Goal: Find specific page/section: Find specific page/section

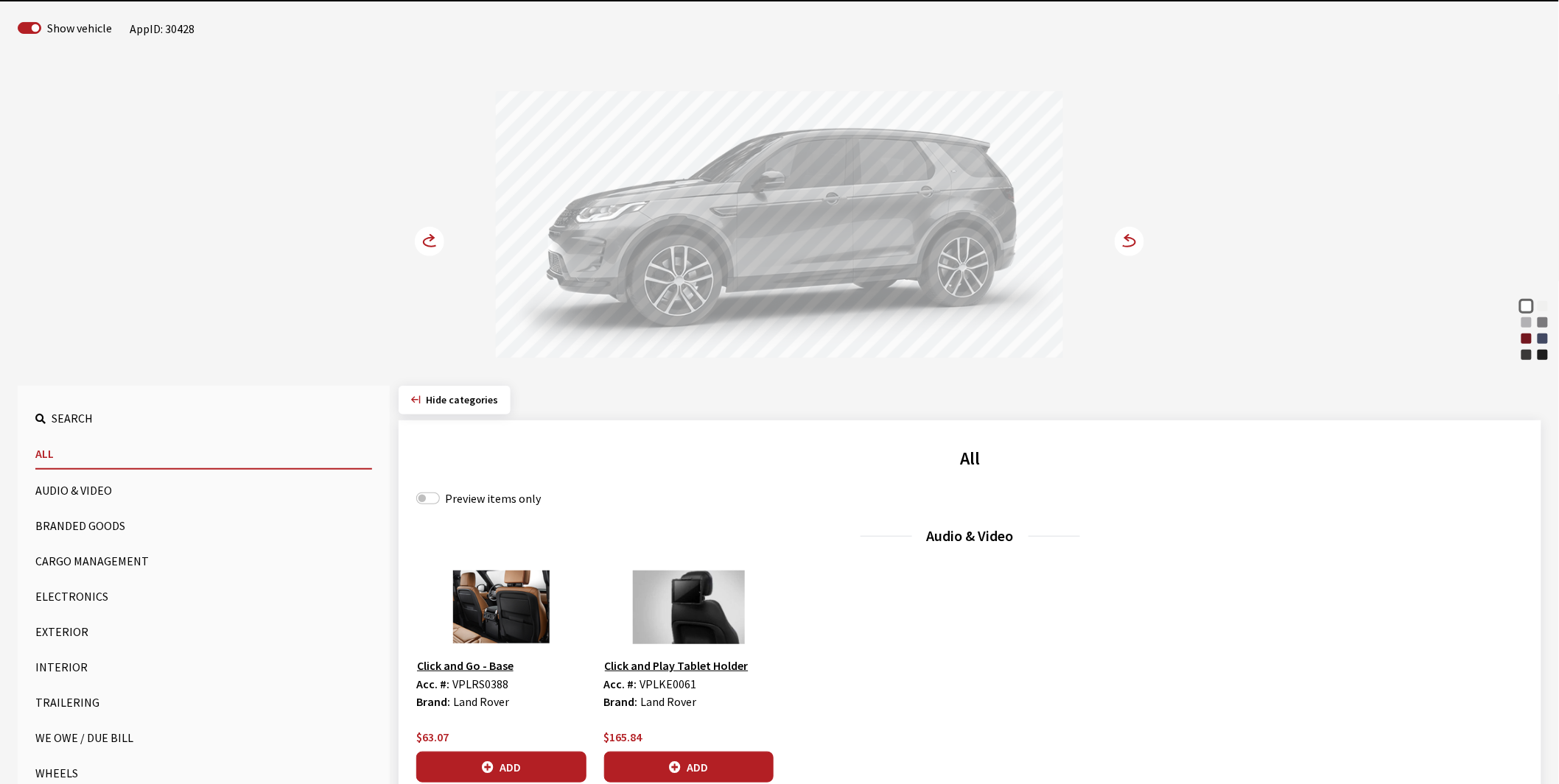
scroll to position [409, 0]
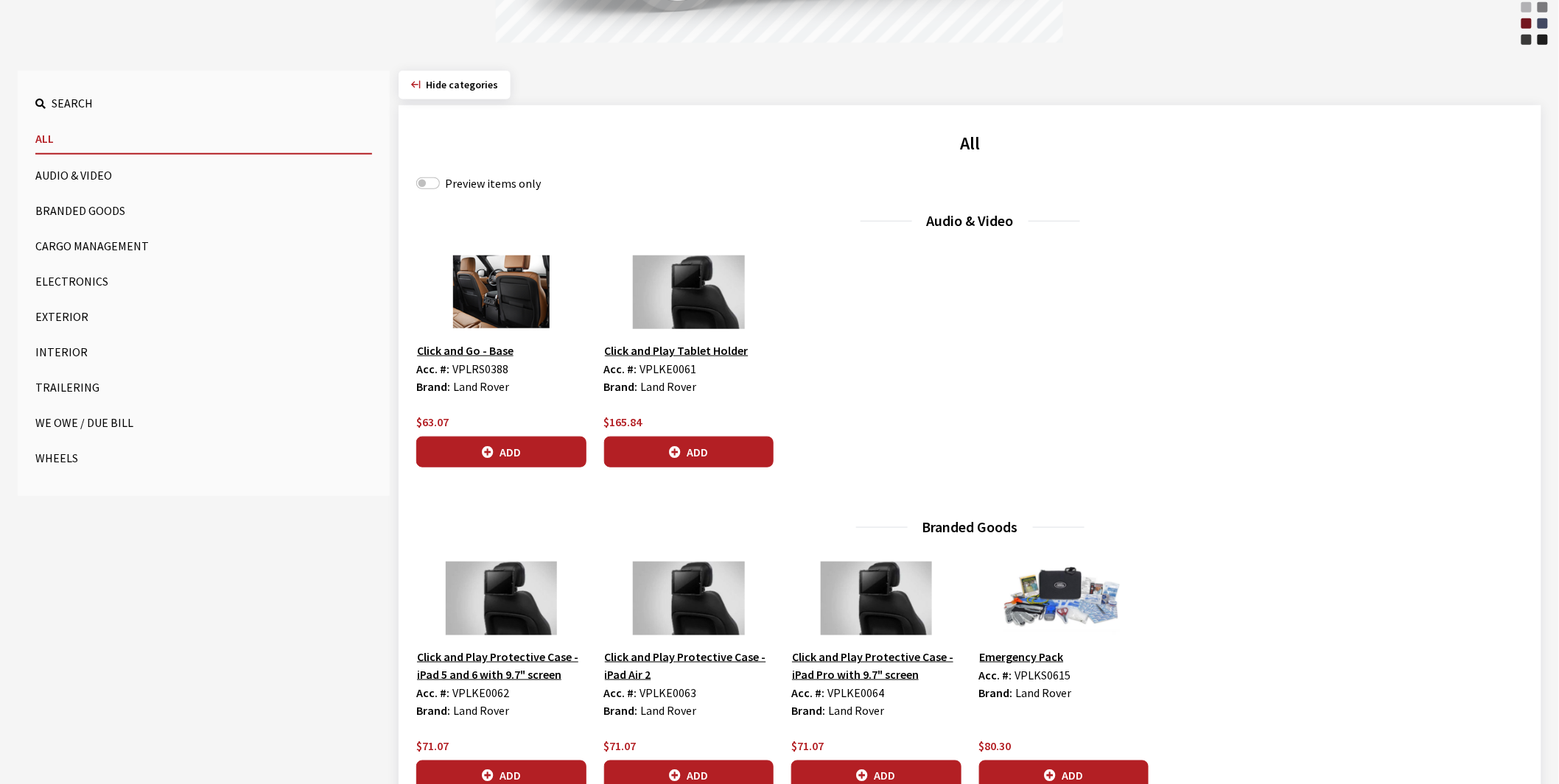
click at [59, 454] on button "Wheels" at bounding box center [203, 458] width 337 height 29
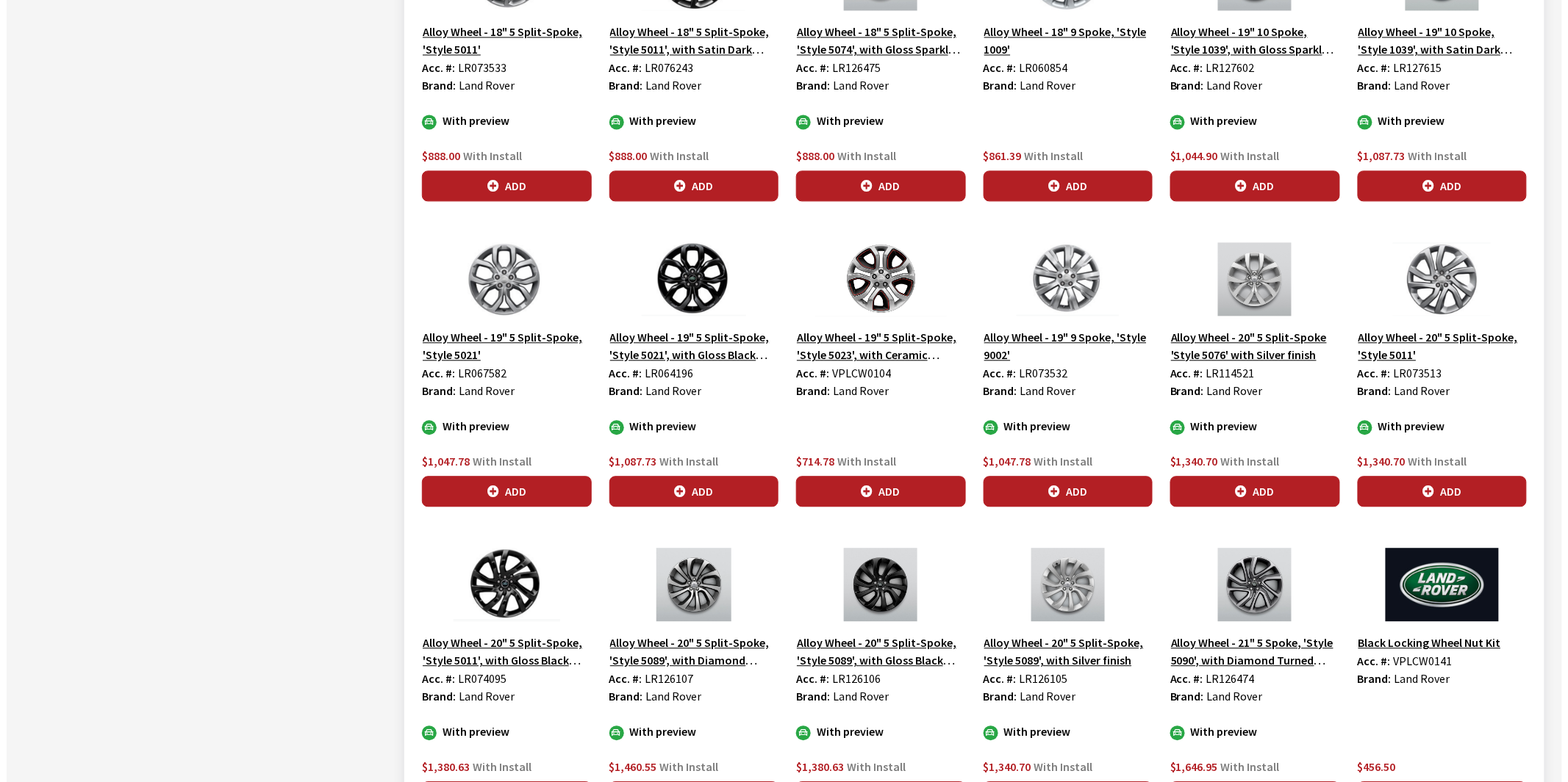
scroll to position [1142, 0]
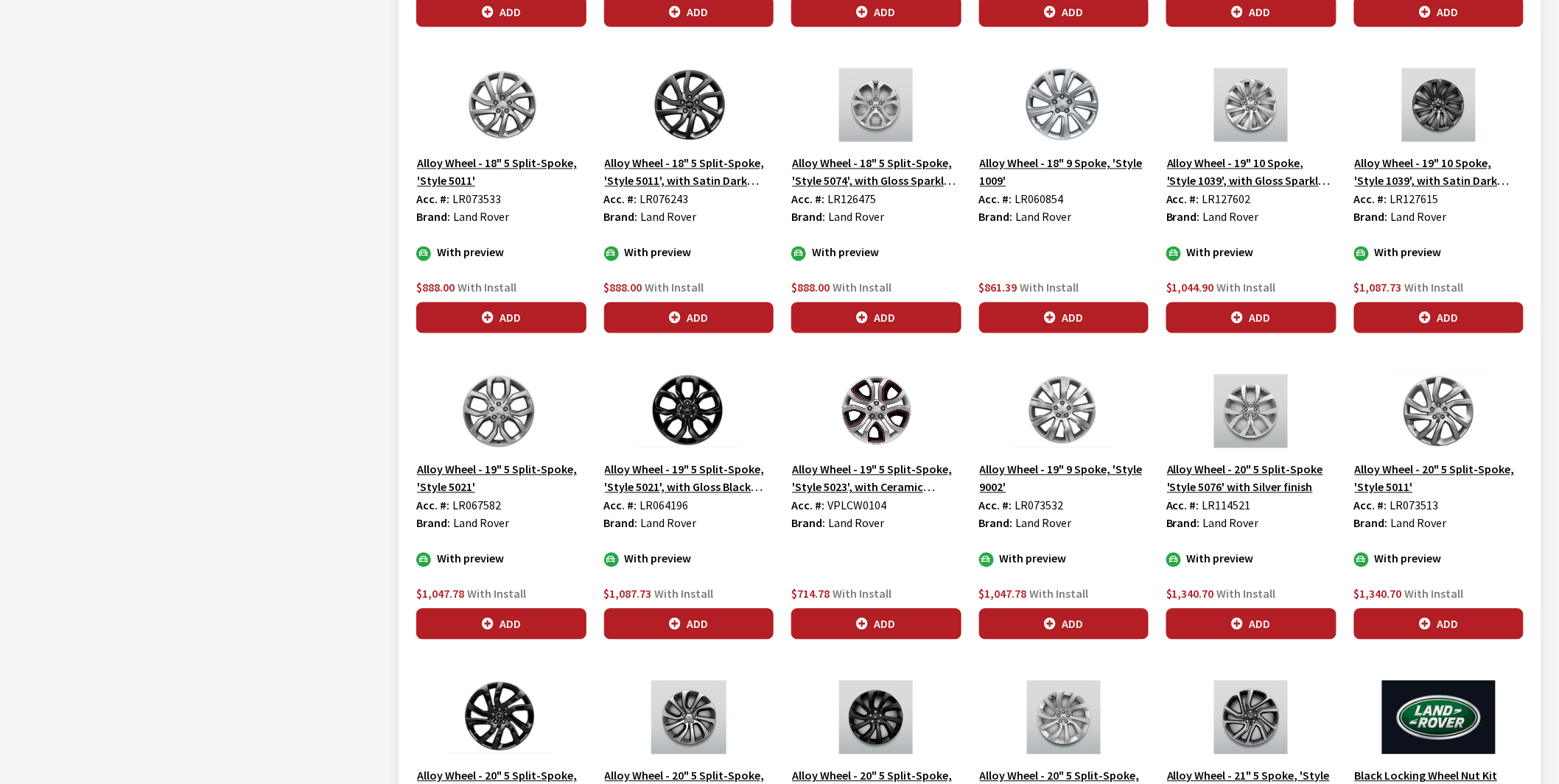
click at [862, 476] on button "Alloy Wheel - 19" 5 Split-Spoke, 'Style 5023', with Ceramic Polished finish and…" at bounding box center [876, 478] width 170 height 37
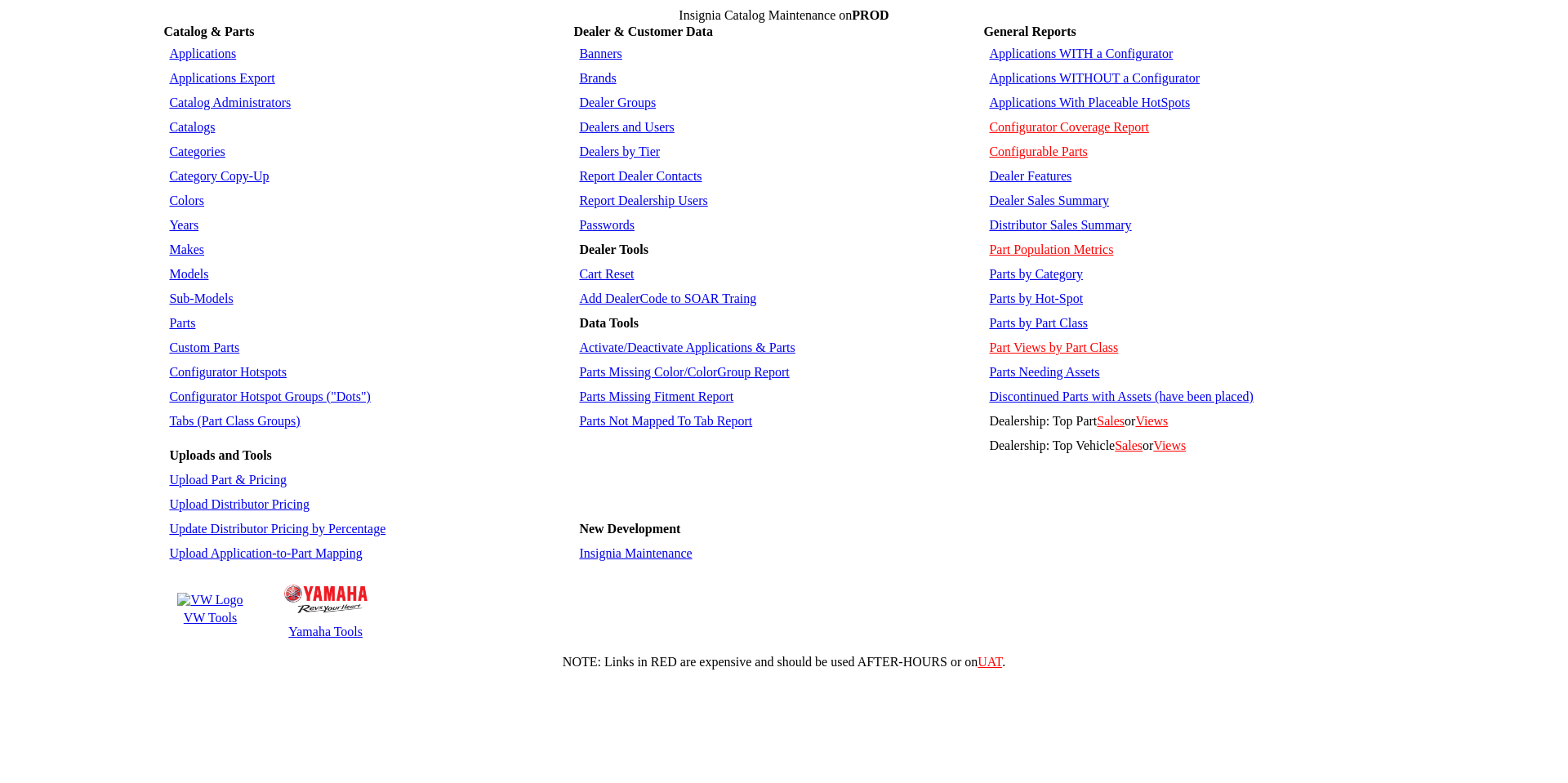
click at [1042, 292] on link "Parts by Hot-Spot" at bounding box center [1035, 298] width 94 height 14
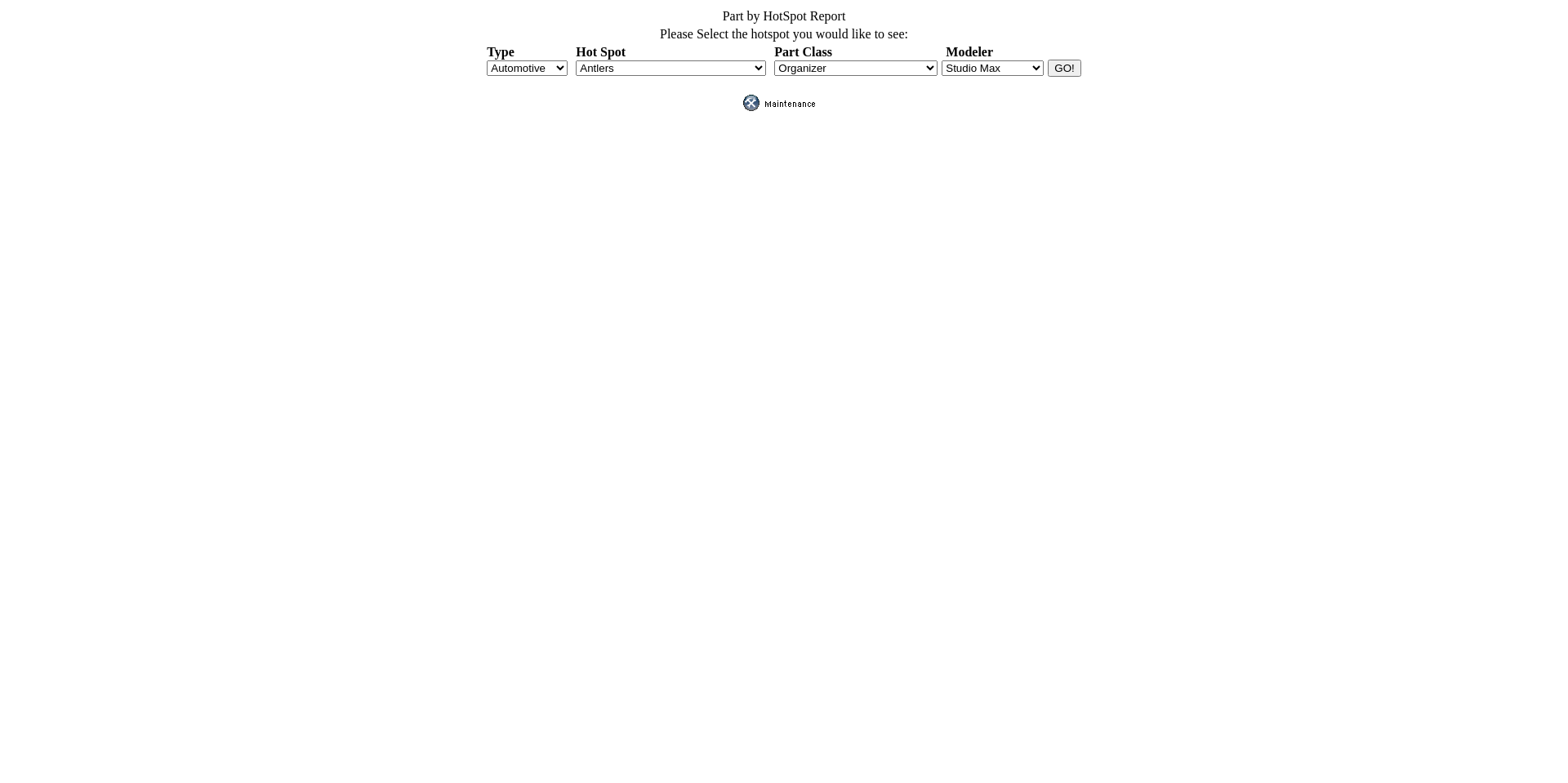
click at [750, 61] on select "Antlers APillarFogLight AssistSteps BackUpSensors BedCap BedCargo BedCrossRail …" at bounding box center [670, 68] width 190 height 15
select select "96"
click at [576, 61] on select "Antlers APillarFogLight AssistSteps BackUpSensors BedCap BedCargo BedCrossRail …" at bounding box center [670, 68] width 190 height 15
click at [1009, 65] on select "Blender Manager Studio Max" at bounding box center [992, 68] width 102 height 15
select select "1"
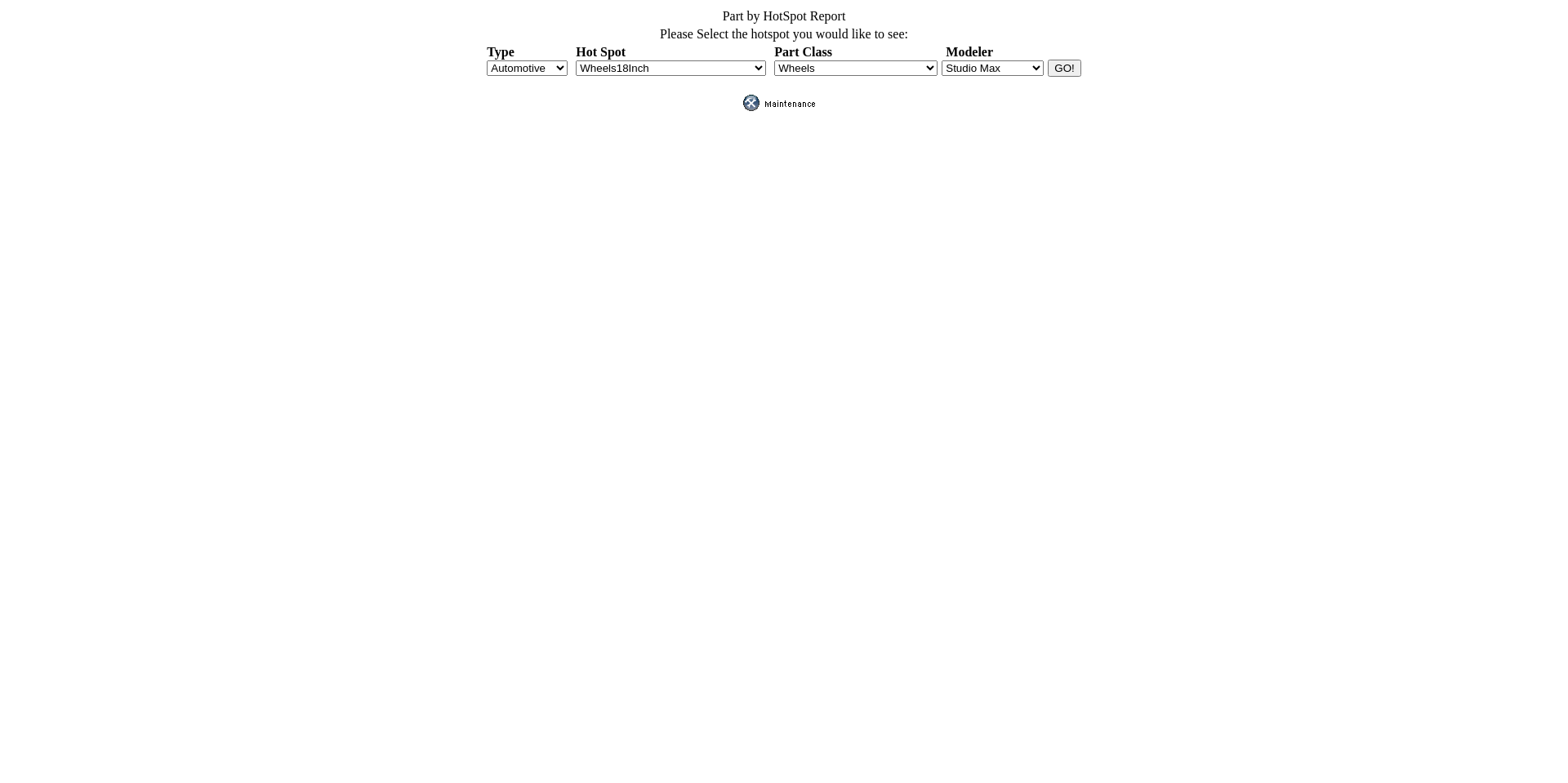
click at [941, 61] on select "Blender Manager Studio Max" at bounding box center [992, 68] width 102 height 15
click at [1063, 62] on input "GO!" at bounding box center [1064, 68] width 32 height 17
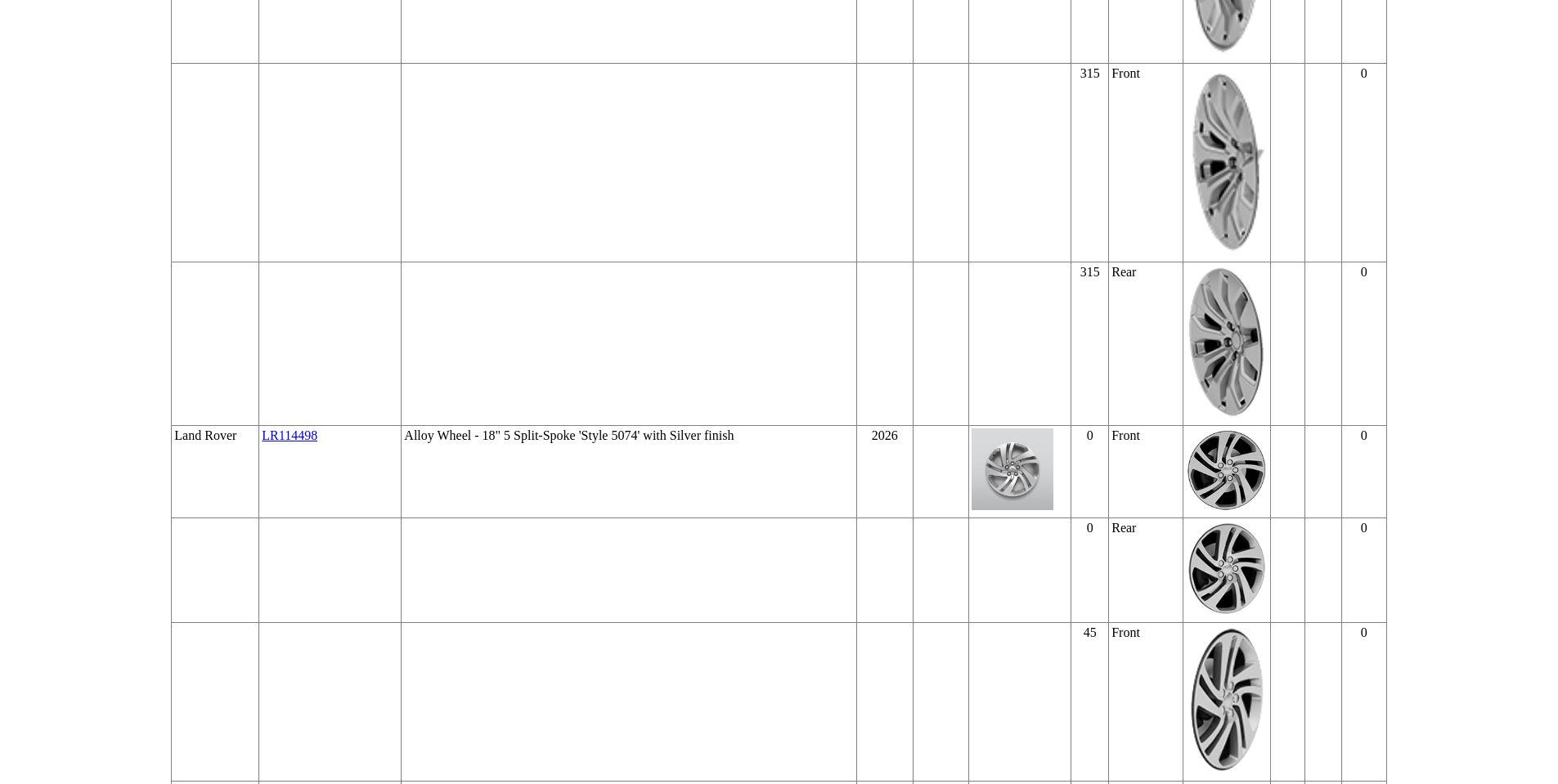
scroll to position [64216, 0]
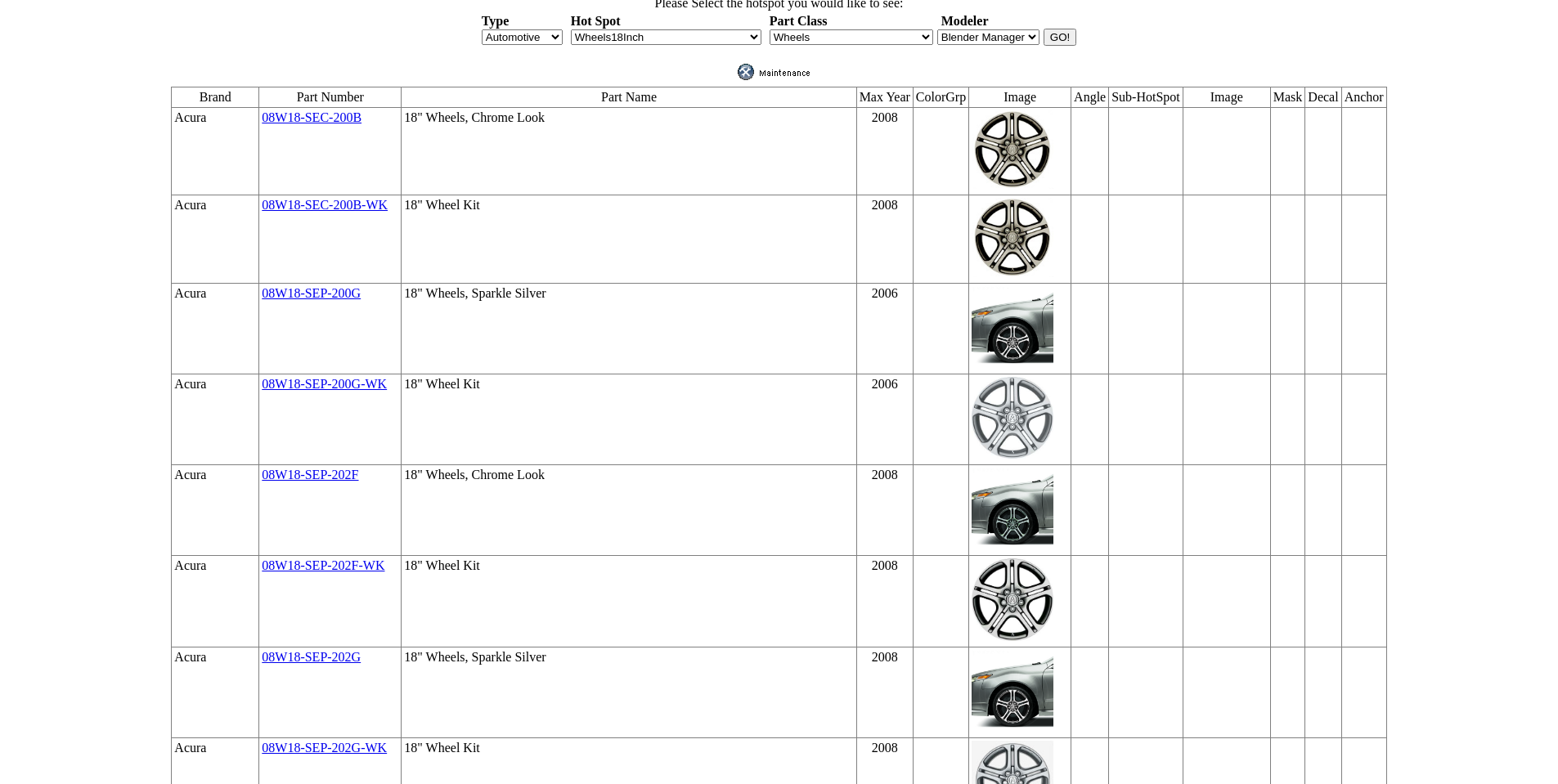
scroll to position [0, 0]
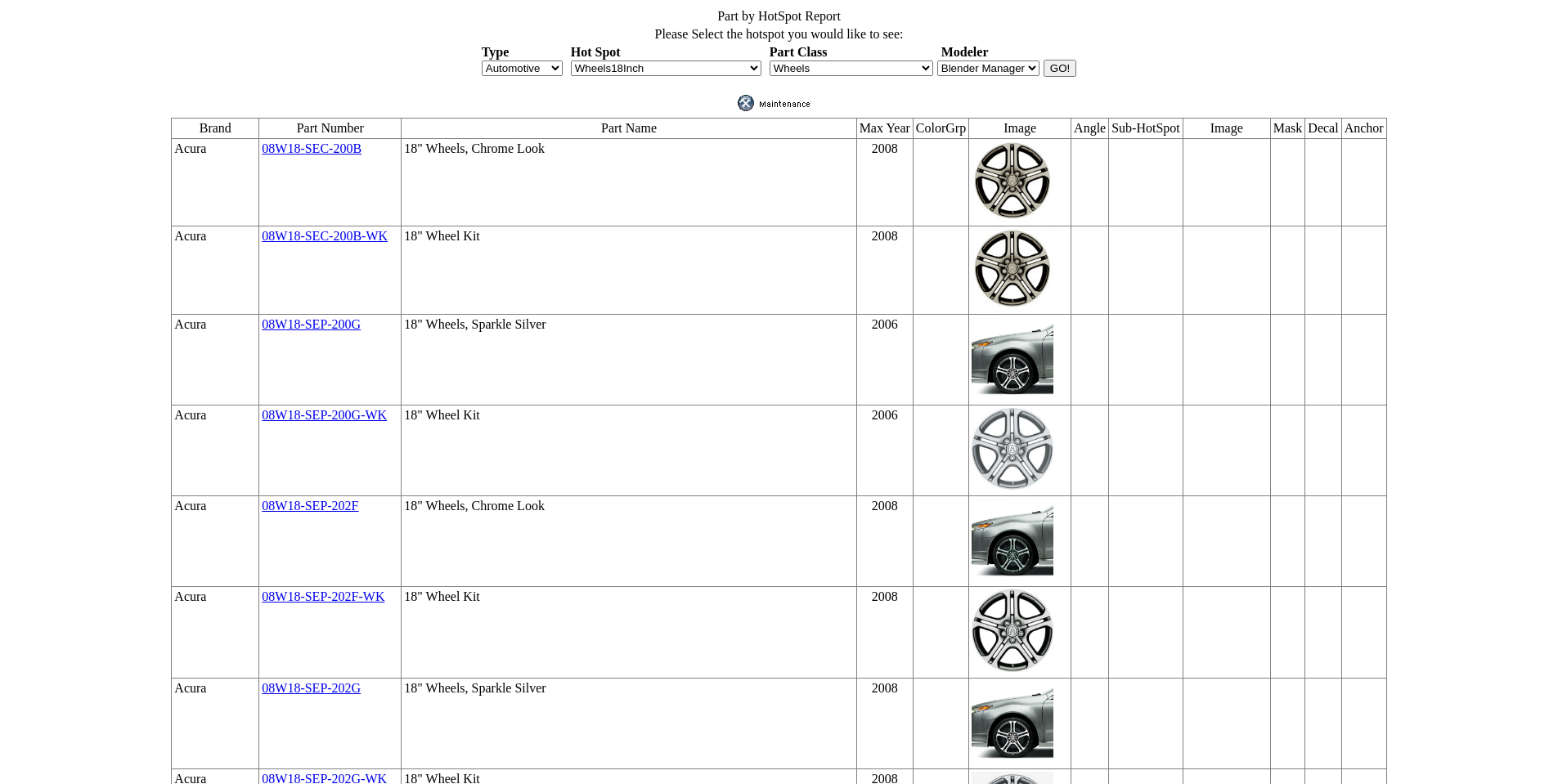
click at [752, 61] on select "Antlers APillarFogLight AssistSteps BackUpSensors BedCap BedCargo BedCrossRail …" at bounding box center [666, 68] width 191 height 15
select select "97"
click at [571, 61] on select "Antlers APillarFogLight AssistSteps BackUpSensors BedCap BedCargo BedCrossRail …" at bounding box center [666, 68] width 191 height 15
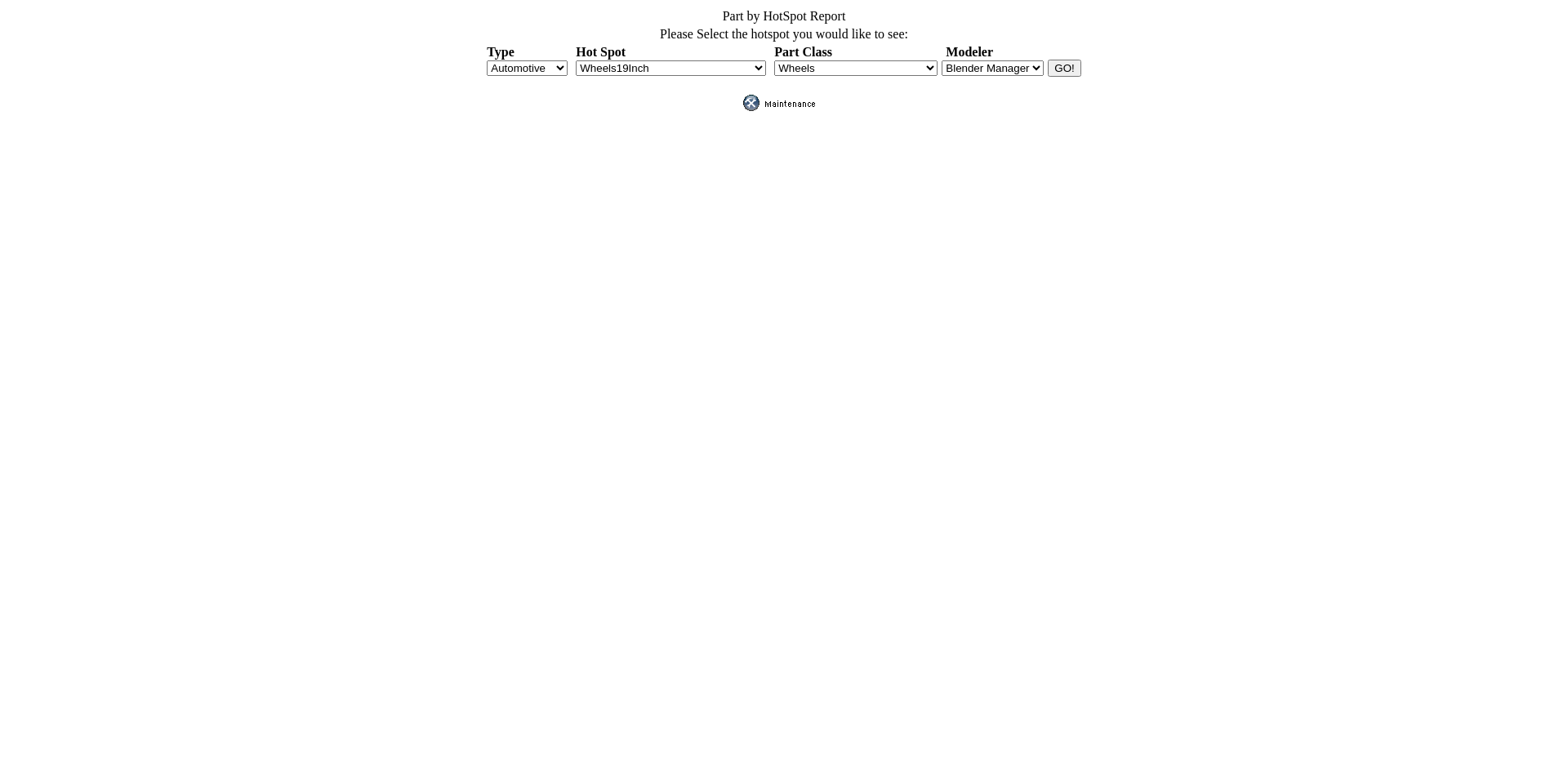
click at [1068, 62] on input "GO!" at bounding box center [1064, 68] width 32 height 17
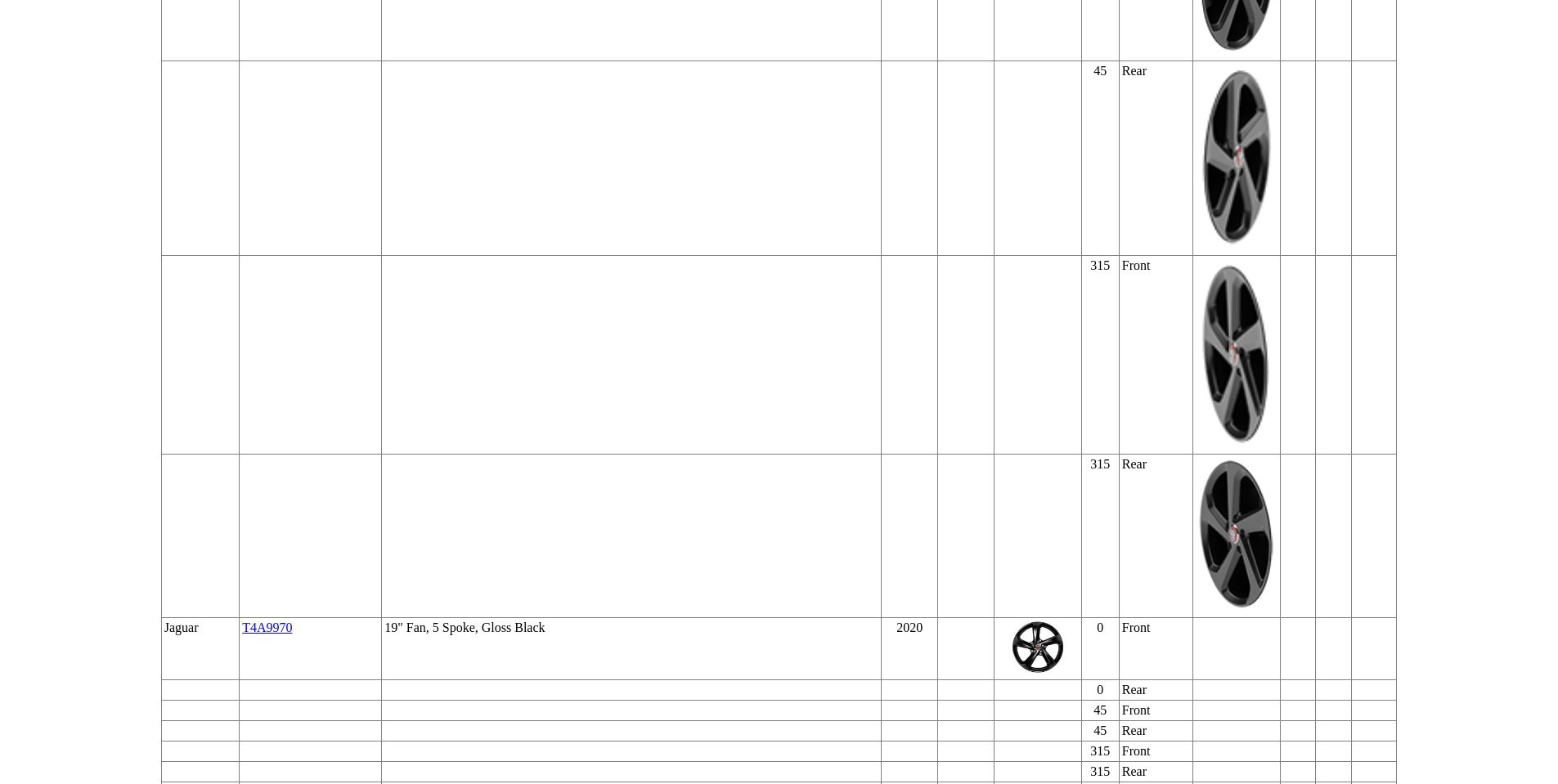
scroll to position [56212, 0]
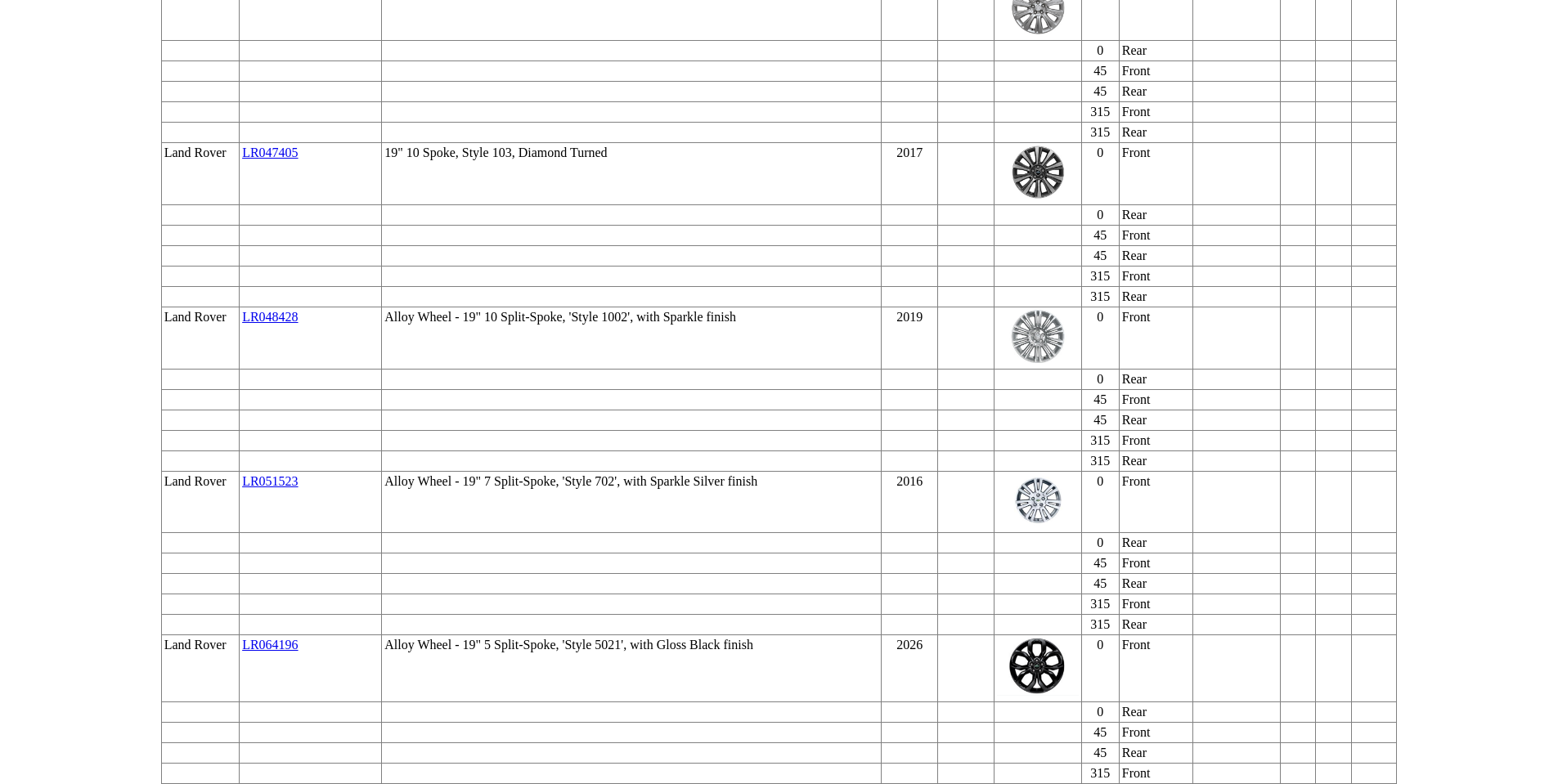
scroll to position [57602, 0]
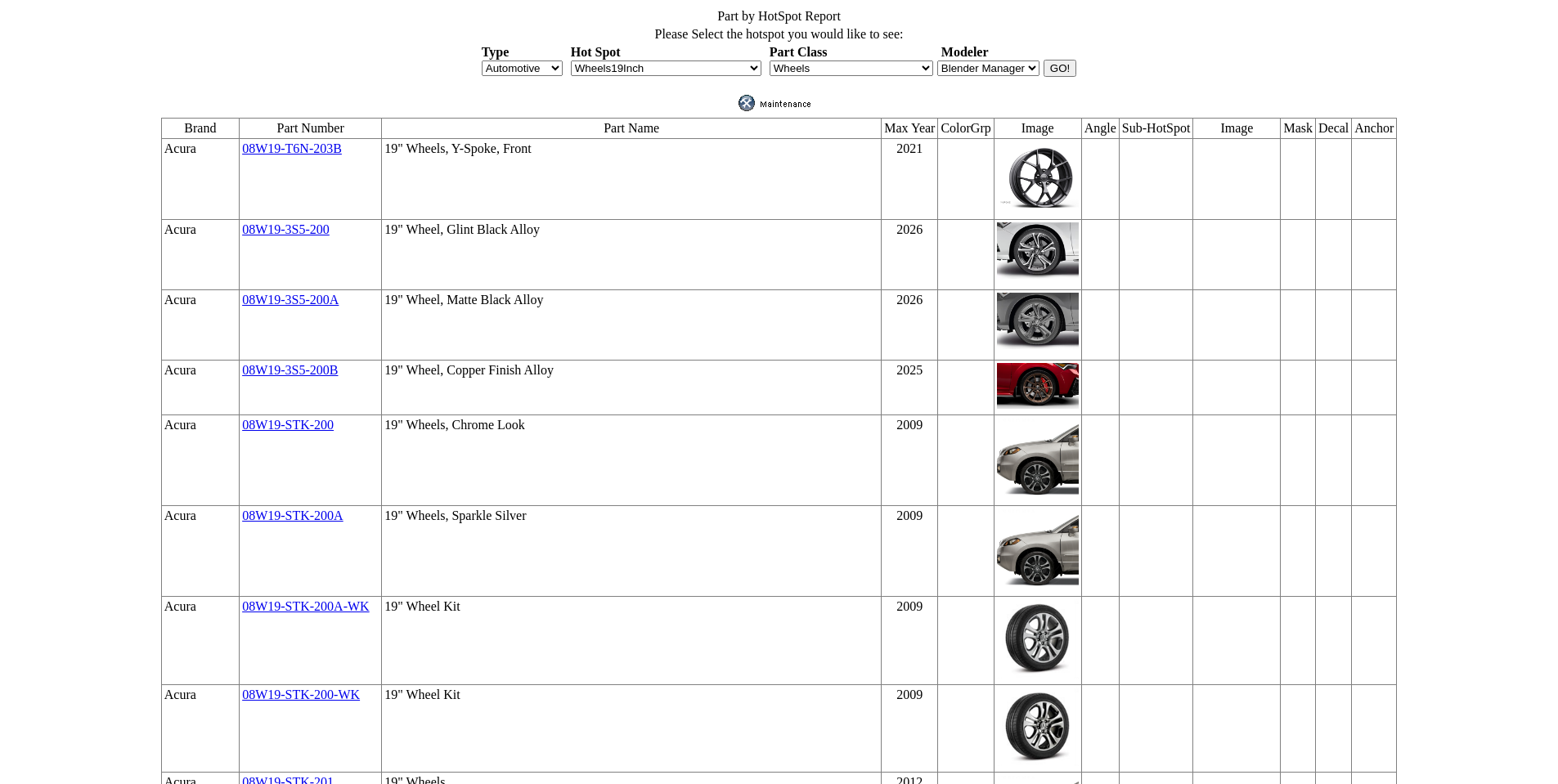
click at [756, 61] on select "Antlers APillarFogLight AssistSteps BackUpSensors BedCap BedCargo BedCrossRail …" at bounding box center [666, 68] width 191 height 15
select select "98"
click at [571, 61] on select "Antlers APillarFogLight AssistSteps BackUpSensors BedCap BedCargo BedCrossRail …" at bounding box center [666, 68] width 191 height 15
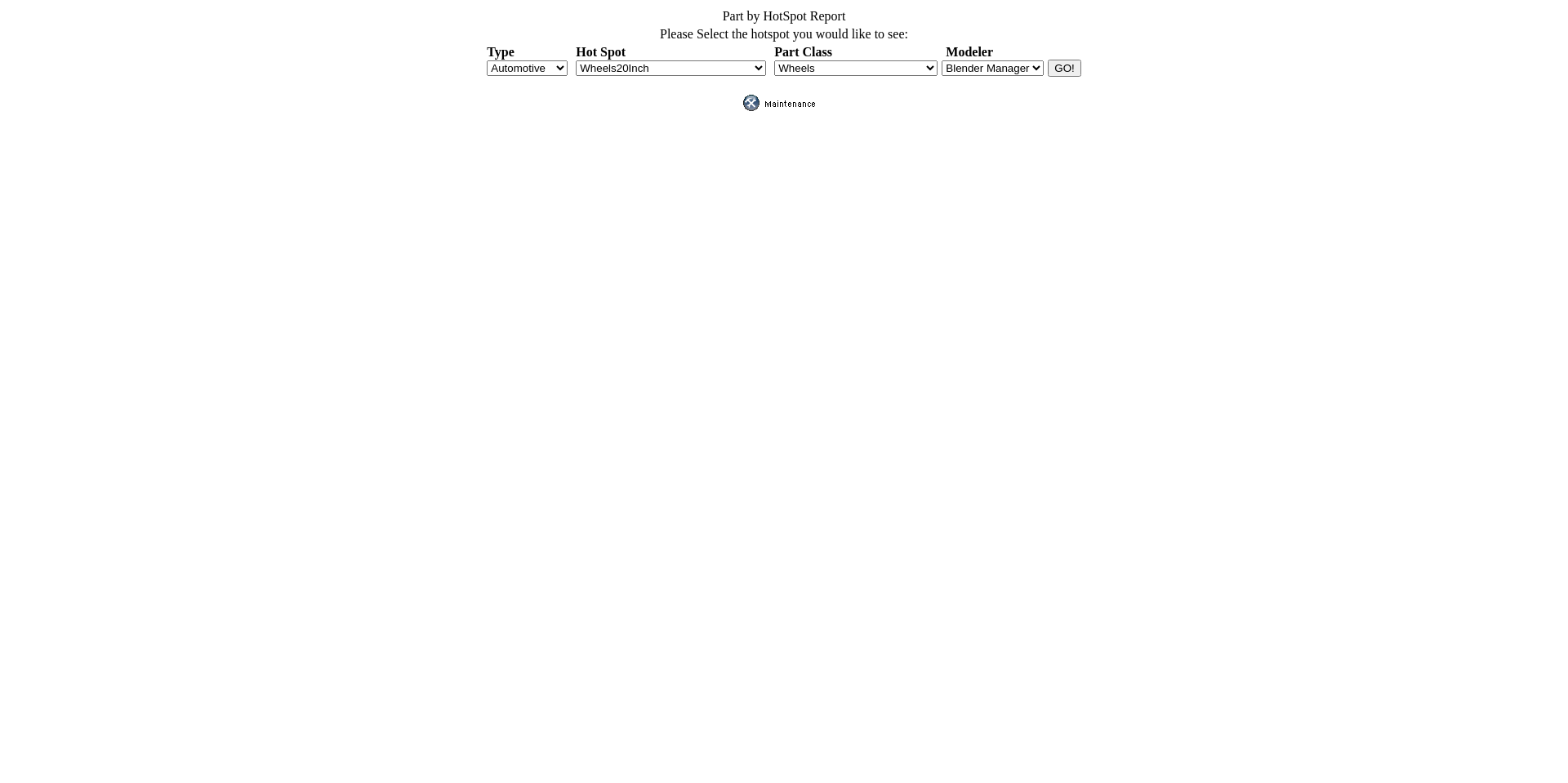
click at [1061, 63] on input "GO!" at bounding box center [1064, 68] width 32 height 17
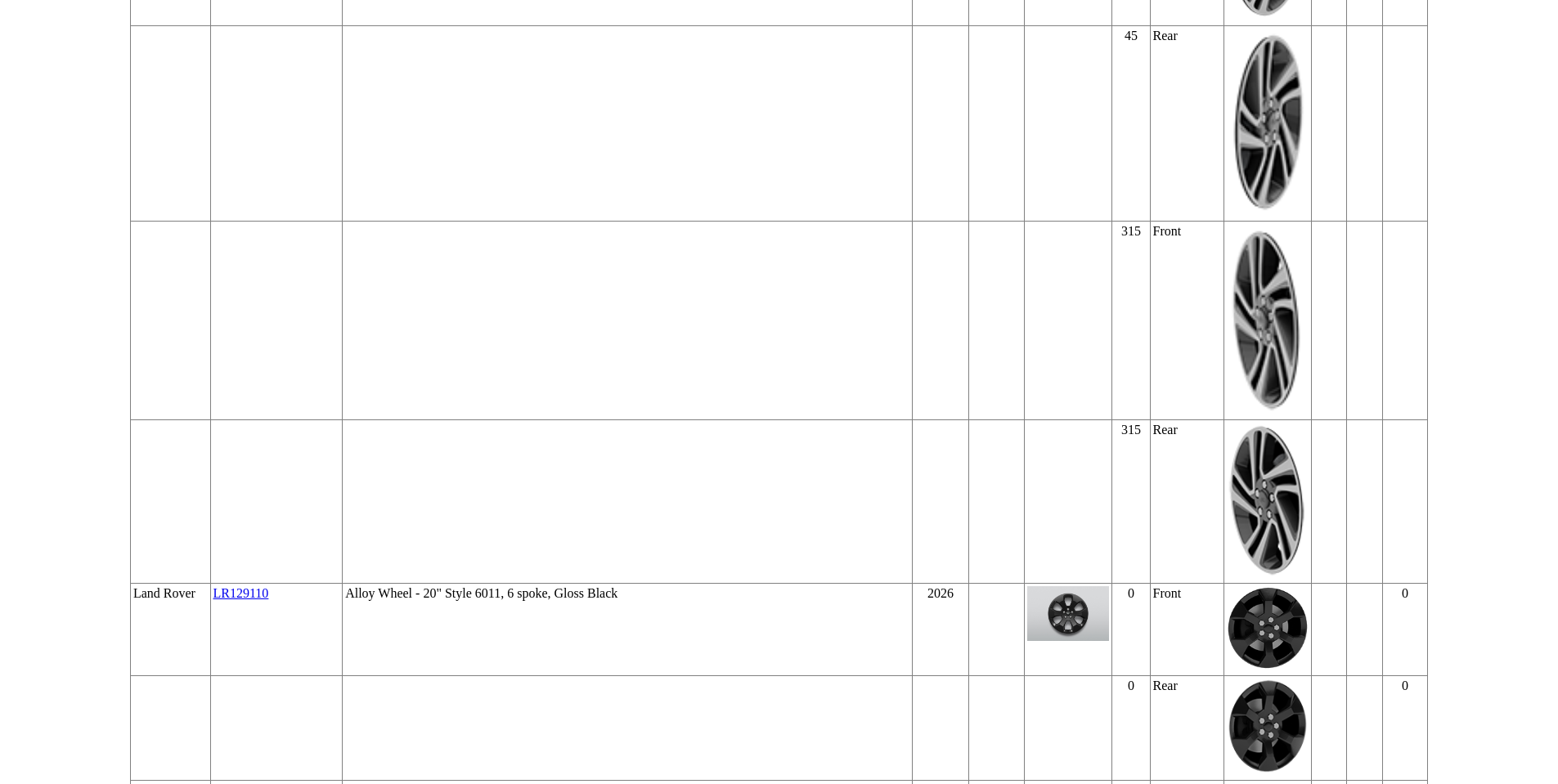
scroll to position [109806, 0]
